Goal: Task Accomplishment & Management: Manage account settings

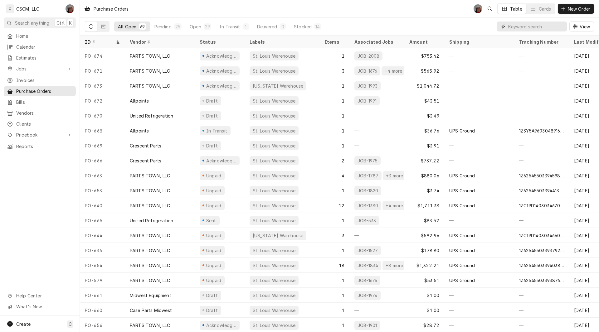
click at [523, 30] on input "Dynamic Content Wrapper" at bounding box center [536, 27] width 56 height 10
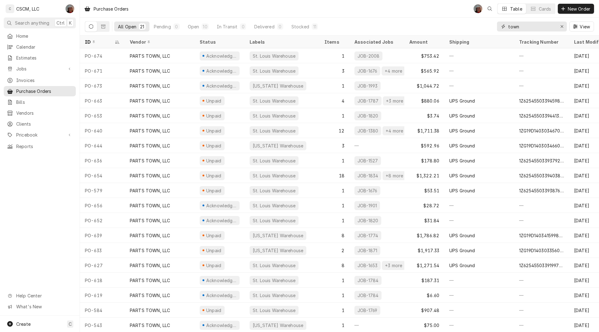
type input "town"
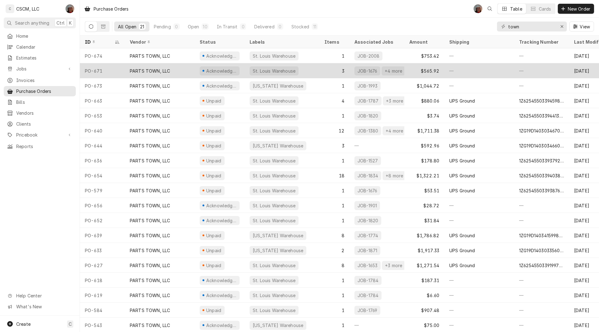
click at [110, 73] on div "PO-671" at bounding box center [102, 70] width 45 height 15
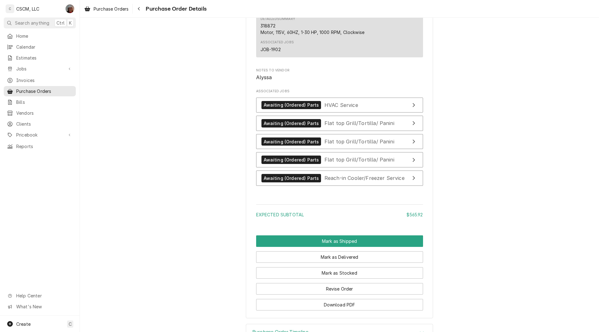
scroll to position [758, 0]
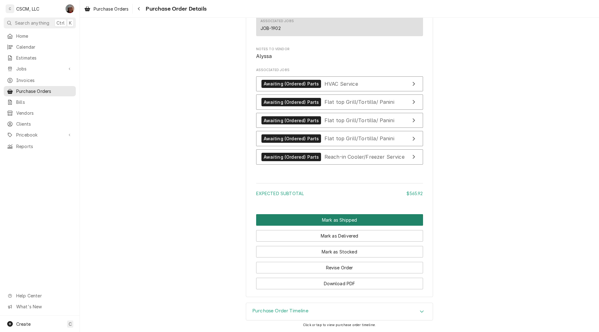
click at [337, 216] on button "Mark as Shipped" at bounding box center [339, 220] width 167 height 12
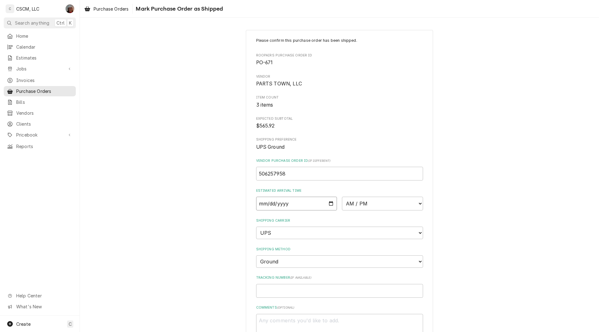
click at [329, 202] on input "Date" at bounding box center [296, 204] width 81 height 14
type input "[DATE]"
type textarea "x"
click at [418, 204] on select "AM / PM 6:00 AM 6:15 AM 6:30 AM 6:45 AM 7:00 AM 7:15 AM 7:30 AM 7:45 AM 8:00 AM…" at bounding box center [382, 204] width 81 height 14
select select "17:00:00"
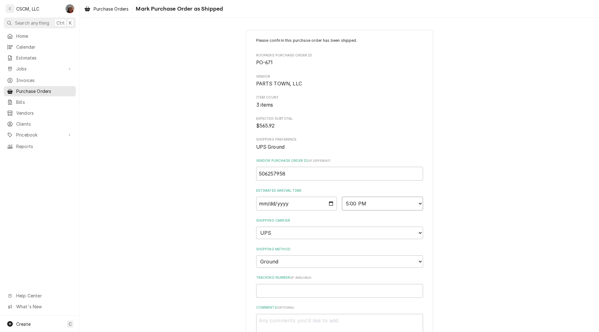
click at [342, 197] on select "AM / PM 6:00 AM 6:15 AM 6:30 AM 6:45 AM 7:00 AM 7:15 AM 7:30 AM 7:45 AM 8:00 AM…" at bounding box center [382, 204] width 81 height 14
click at [266, 293] on input "Tracking Number ( if available )" at bounding box center [339, 291] width 167 height 14
paste input "1Z6254550339548933"
type textarea "x"
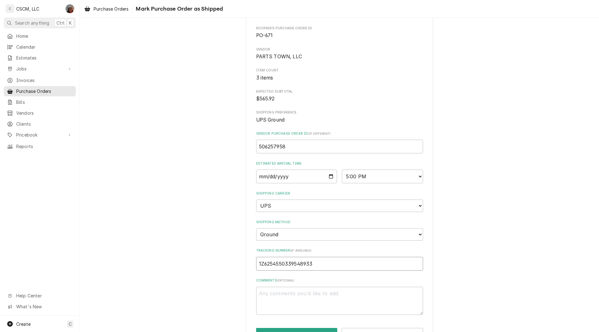
scroll to position [48, 0]
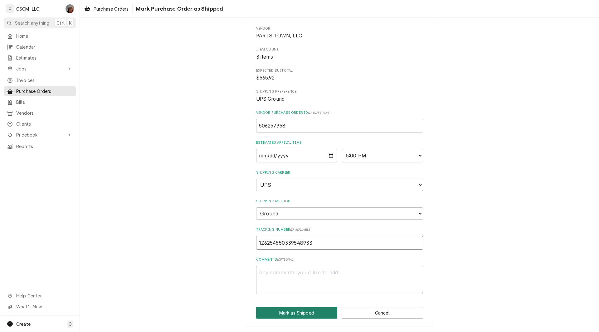
type input "1Z6254550339548933"
click at [294, 313] on button "Mark as Shipped" at bounding box center [296, 313] width 81 height 12
type textarea "x"
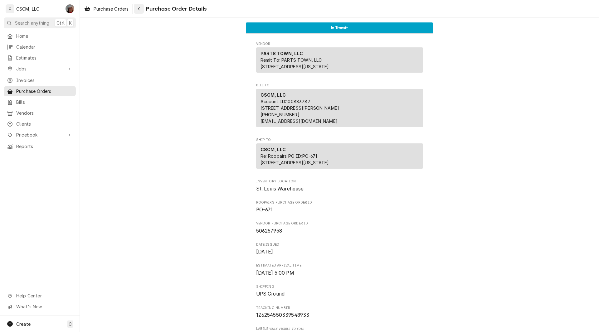
click at [140, 9] on icon "Navigate back" at bounding box center [139, 9] width 3 height 4
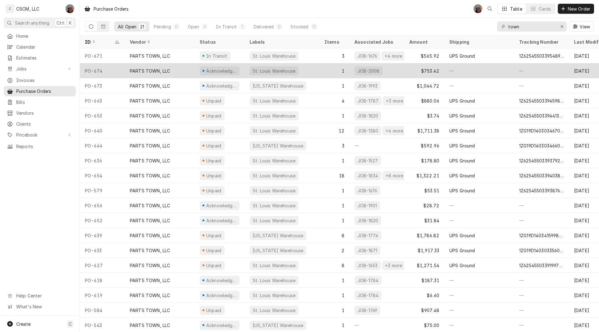
click at [111, 69] on div "PO-674" at bounding box center [102, 70] width 45 height 15
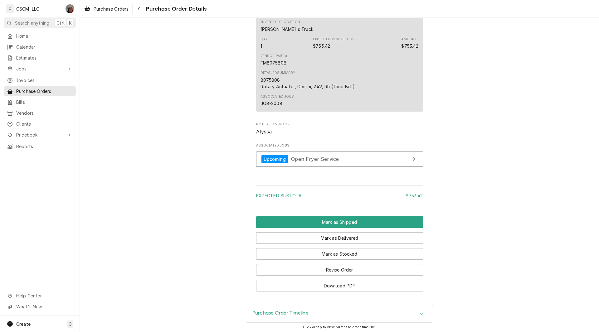
scroll to position [398, 0]
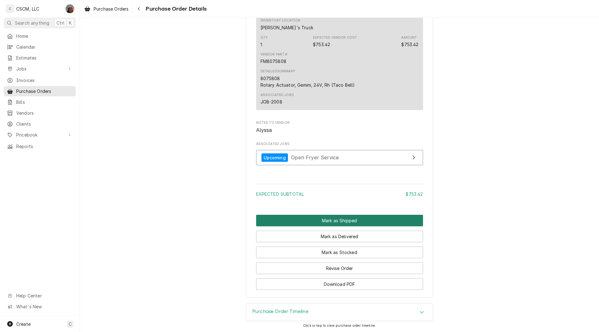
click at [331, 227] on button "Mark as Shipped" at bounding box center [339, 221] width 167 height 12
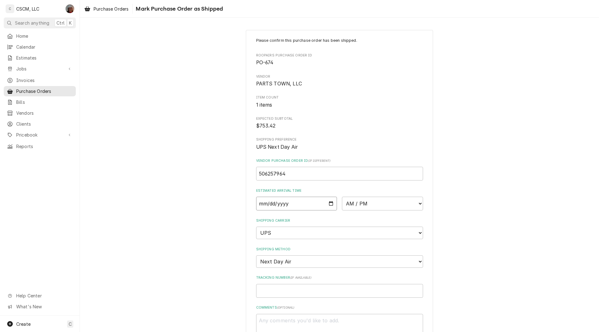
click at [328, 202] on input "Date" at bounding box center [296, 204] width 81 height 14
type input "[DATE]"
type textarea "x"
click at [417, 204] on select "AM / PM 6:00 AM 6:15 AM 6:30 AM 6:45 AM 7:00 AM 7:15 AM 7:30 AM 7:45 AM 8:00 AM…" at bounding box center [382, 204] width 81 height 14
select select "12:00:00"
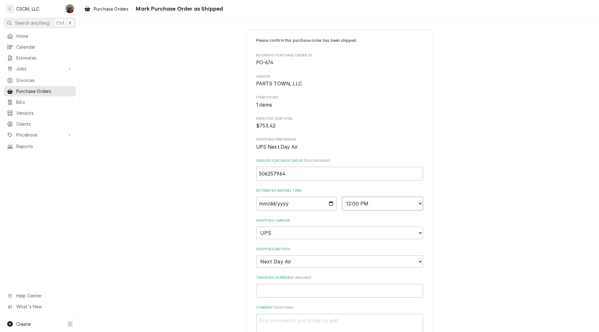
click at [342, 197] on select "AM / PM 6:00 AM 6:15 AM 6:30 AM 6:45 AM 7:00 AM 7:15 AM 7:30 AM 7:45 AM 8:00 AM…" at bounding box center [382, 204] width 81 height 14
click at [269, 288] on input "Tracking Number ( if available )" at bounding box center [339, 291] width 167 height 14
paste input "1ZG19D140103593651"
type textarea "x"
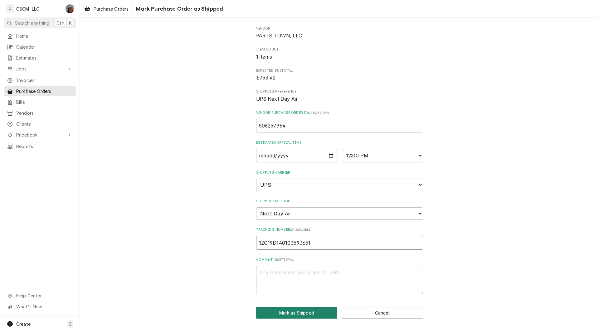
type input "1ZG19D140103593651"
click at [295, 314] on button "Mark as Shipped" at bounding box center [296, 313] width 81 height 12
type textarea "x"
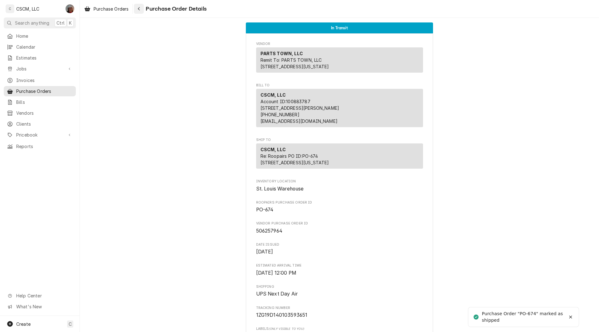
click at [140, 6] on div "Navigate back" at bounding box center [139, 9] width 6 height 6
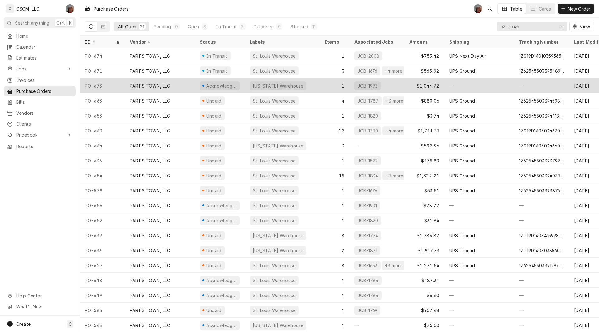
click at [94, 90] on div "PO-673" at bounding box center [102, 85] width 45 height 15
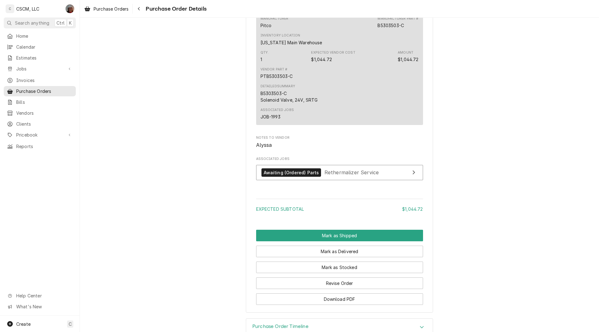
scroll to position [418, 0]
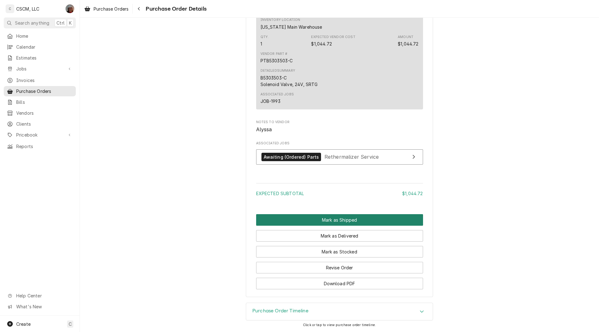
click at [333, 218] on button "Mark as Shipped" at bounding box center [339, 220] width 167 height 12
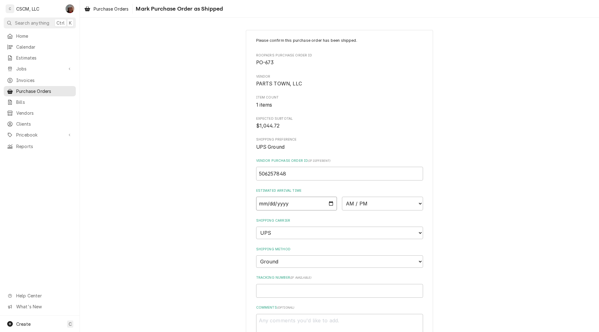
click at [330, 203] on input "Date" at bounding box center [296, 204] width 81 height 14
type textarea "x"
type input "2025-08-15"
click at [416, 205] on select "AM / PM 6:00 AM 6:15 AM 6:30 AM 6:45 AM 7:00 AM 7:15 AM 7:30 AM 7:45 AM 8:00 AM…" at bounding box center [382, 204] width 81 height 14
select select "17:00:00"
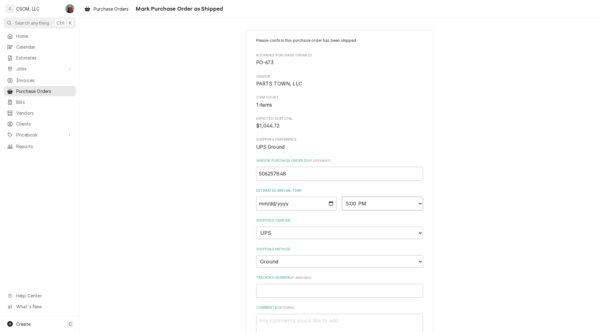
click at [342, 197] on select "AM / PM 6:00 AM 6:15 AM 6:30 AM 6:45 AM 7:00 AM 7:15 AM 7:30 AM 7:45 AM 8:00 AM…" at bounding box center [382, 204] width 81 height 14
click at [275, 289] on input "Tracking Number ( if available )" at bounding box center [339, 291] width 167 height 14
paste input "1ZG19D140303598241"
type textarea "x"
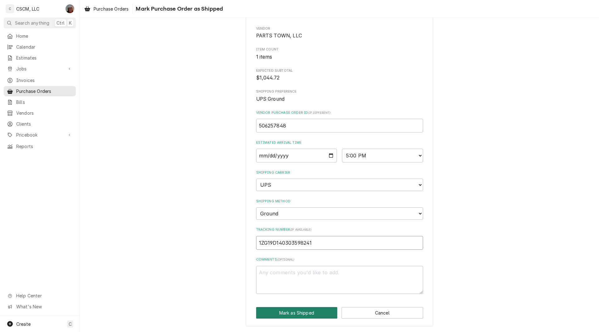
type input "1ZG19D140303598241"
click at [303, 312] on button "Mark as Shipped" at bounding box center [296, 313] width 81 height 12
type textarea "x"
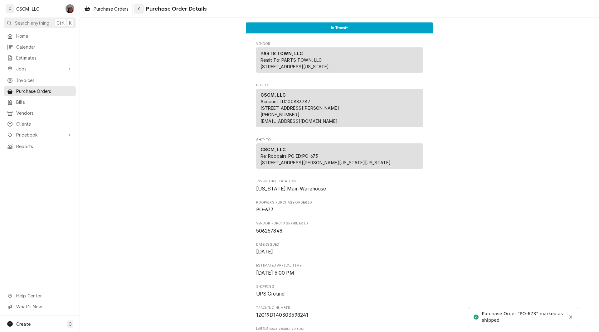
click at [137, 10] on div "Navigate back" at bounding box center [139, 9] width 6 height 6
